Goal: Task Accomplishment & Management: Manage account settings

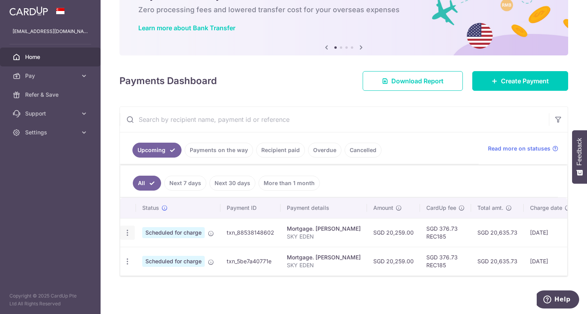
click at [128, 232] on icon "button" at bounding box center [127, 233] width 8 height 8
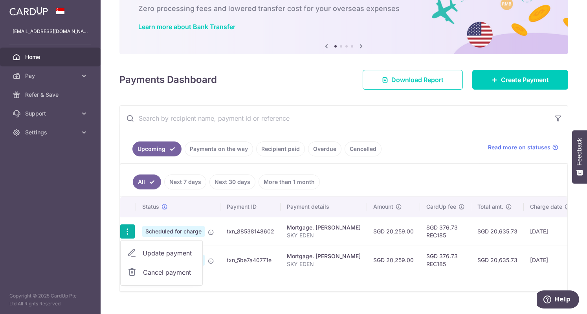
click at [152, 271] on span "Cancel payment" at bounding box center [169, 272] width 53 height 9
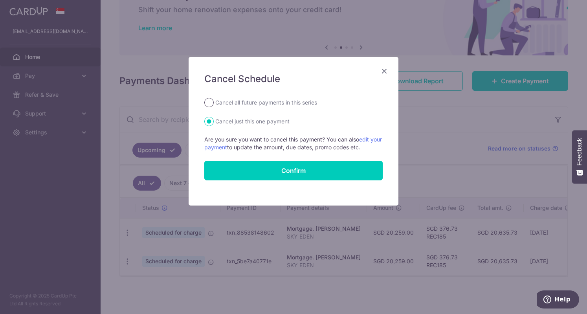
click at [213, 103] on input "Cancel all future payments in this series" at bounding box center [208, 102] width 9 height 9
radio input "true"
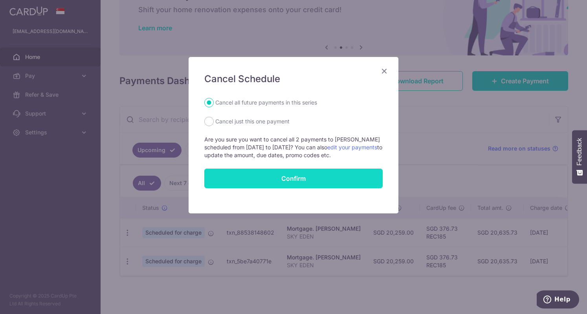
click at [268, 179] on button "Confirm" at bounding box center [293, 179] width 178 height 20
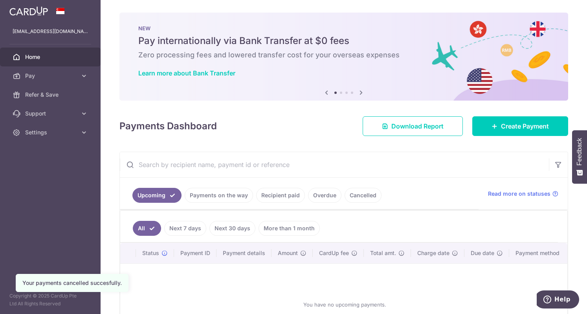
click at [214, 198] on link "Payments on the way" at bounding box center [219, 195] width 68 height 15
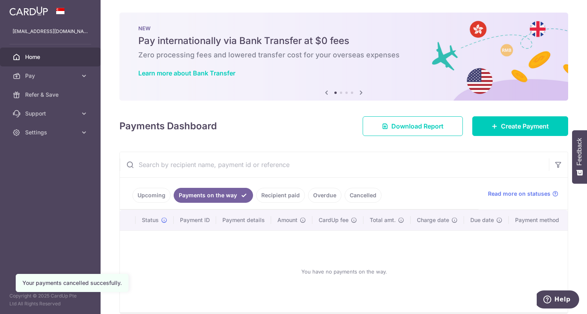
click at [277, 191] on link "Recipient paid" at bounding box center [280, 195] width 49 height 15
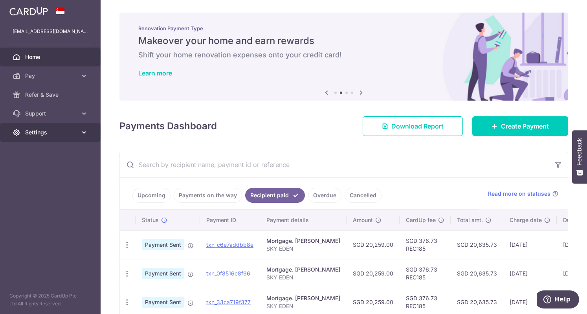
click at [85, 132] on icon at bounding box center [84, 132] width 8 height 8
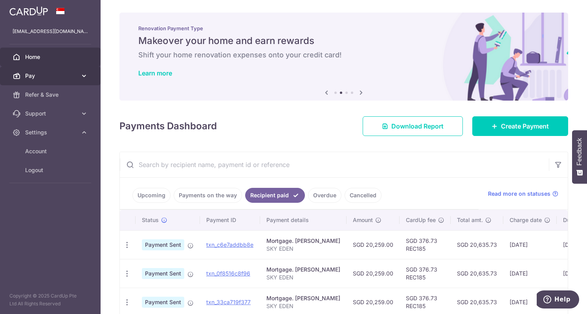
click at [82, 74] on icon at bounding box center [84, 76] width 8 height 8
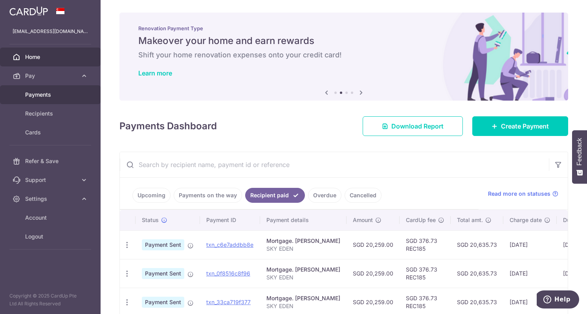
click at [62, 92] on span "Payments" at bounding box center [51, 95] width 52 height 8
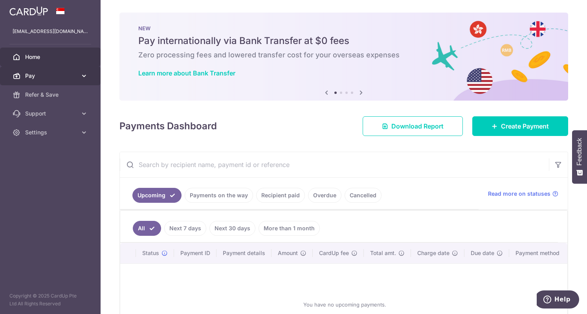
click at [84, 76] on icon at bounding box center [84, 76] width 8 height 8
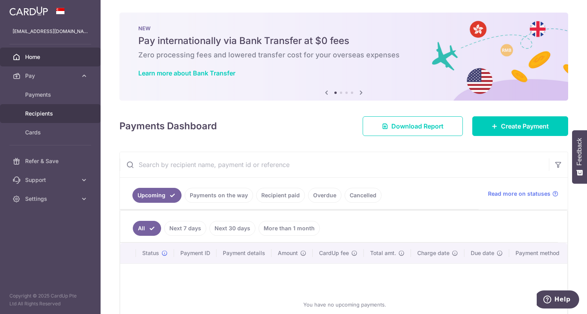
click at [40, 117] on link "Recipients" at bounding box center [50, 113] width 101 height 19
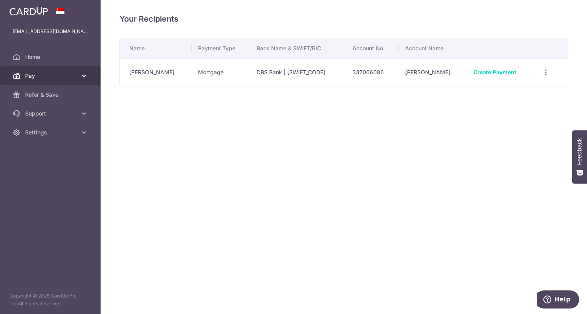
click at [82, 75] on icon at bounding box center [84, 76] width 8 height 8
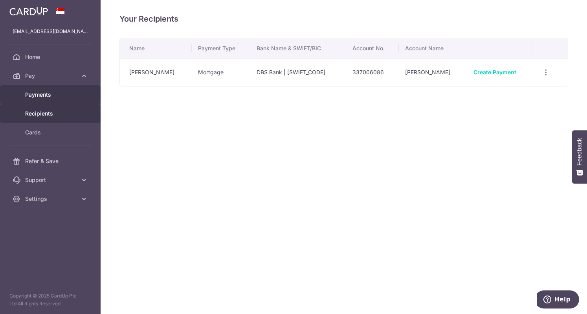
click at [54, 92] on span "Payments" at bounding box center [51, 95] width 52 height 8
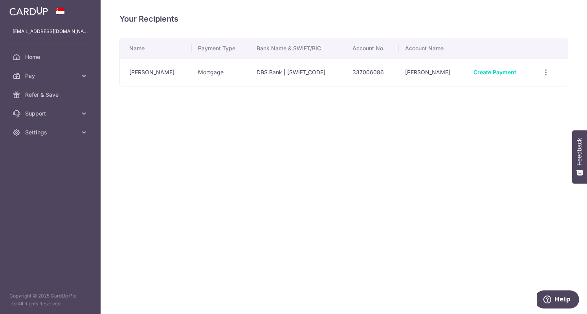
click at [374, 152] on div "Your Recipients Name Payment Type Bank Name & SWIFT/BIC Account No. Account Nam…" at bounding box center [344, 157] width 486 height 314
click at [48, 58] on span "Home" at bounding box center [51, 57] width 52 height 8
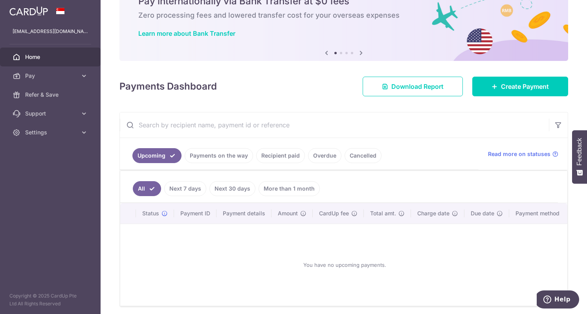
scroll to position [71, 0]
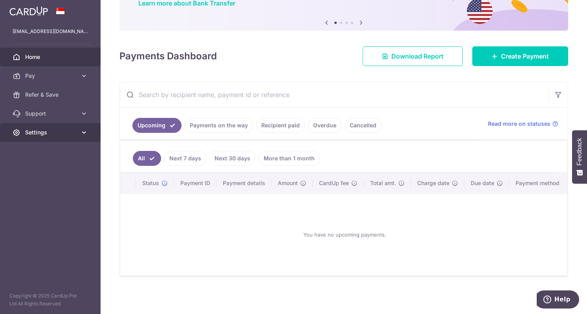
click at [86, 133] on icon at bounding box center [84, 132] width 8 height 8
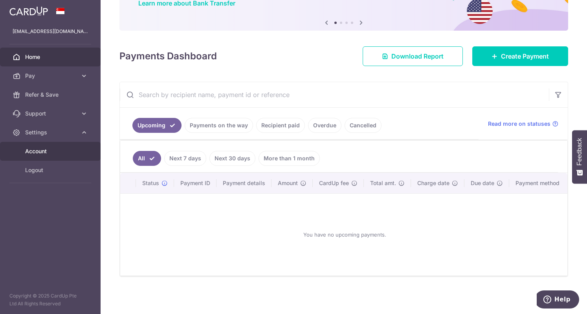
click at [61, 151] on span "Account" at bounding box center [51, 151] width 52 height 8
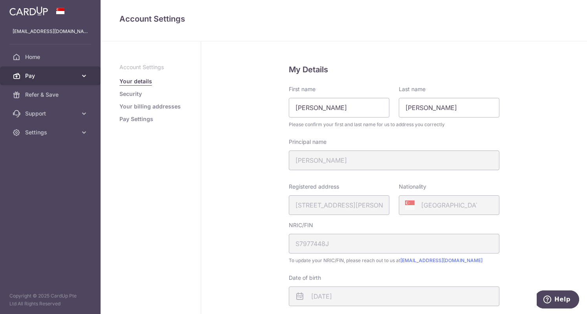
click at [88, 70] on link "Pay" at bounding box center [50, 75] width 101 height 19
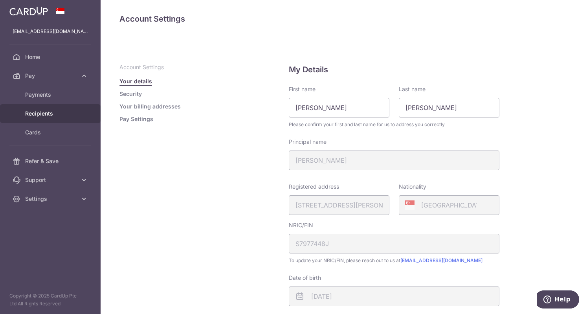
click at [55, 117] on span "Recipients" at bounding box center [51, 114] width 52 height 8
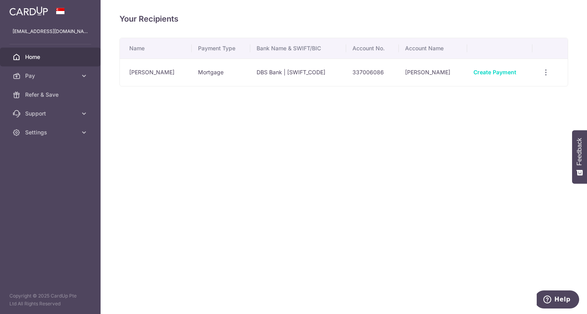
click at [37, 59] on span "Home" at bounding box center [51, 57] width 52 height 8
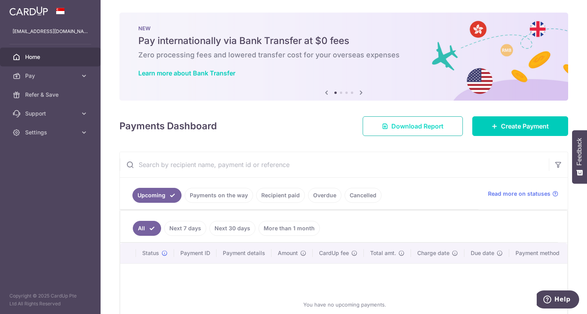
click at [409, 125] on span "Download Report" at bounding box center [417, 125] width 52 height 9
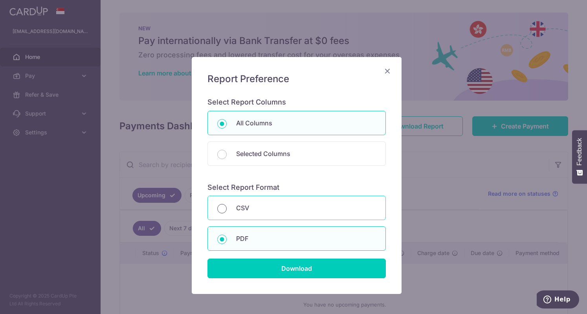
click at [219, 207] on input "CSV" at bounding box center [221, 208] width 9 height 9
radio input "true"
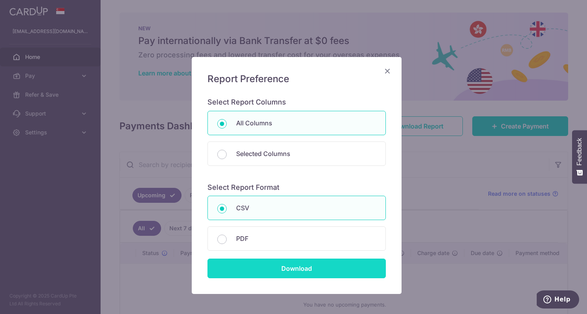
click at [310, 269] on input "Download" at bounding box center [296, 269] width 178 height 20
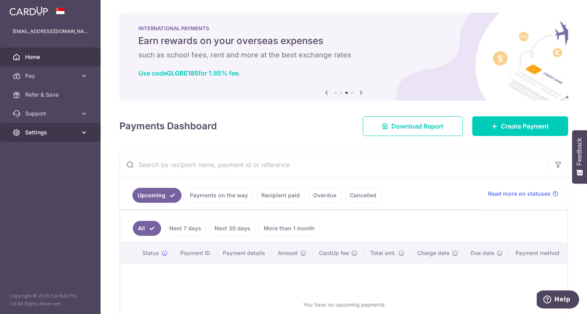
click at [81, 133] on icon at bounding box center [84, 132] width 8 height 8
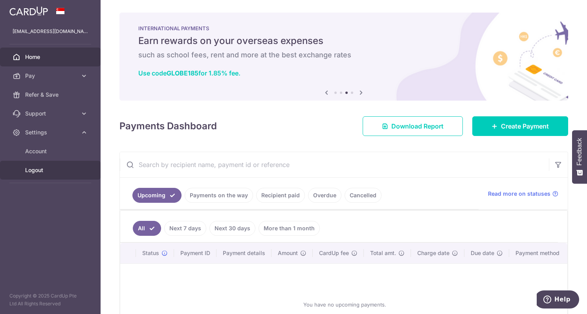
click at [43, 169] on span "Logout" at bounding box center [51, 170] width 52 height 8
